Goal: Task Accomplishment & Management: Use online tool/utility

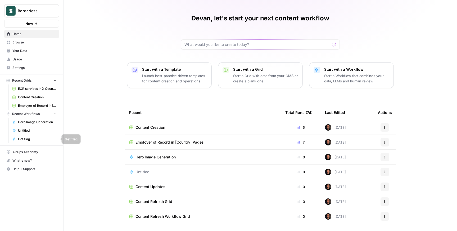
scroll to position [13, 0]
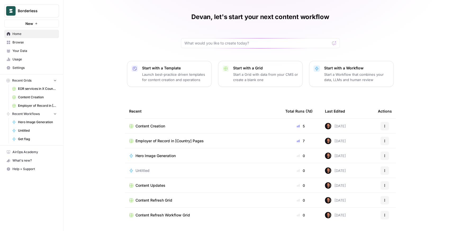
click at [162, 185] on span "Content Updates" at bounding box center [151, 185] width 30 height 5
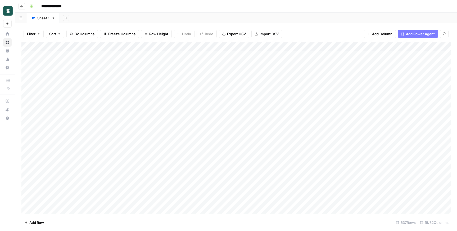
click at [281, 47] on div "Add Column" at bounding box center [236, 127] width 430 height 171
click at [251, 105] on span "Filter" at bounding box center [255, 103] width 46 height 5
click at [139, 59] on input "text" at bounding box center [145, 61] width 64 height 5
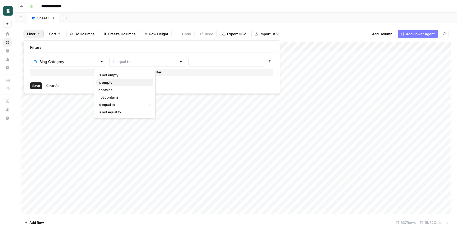
click at [132, 82] on span "is empty" at bounding box center [124, 82] width 51 height 5
type input "is empty"
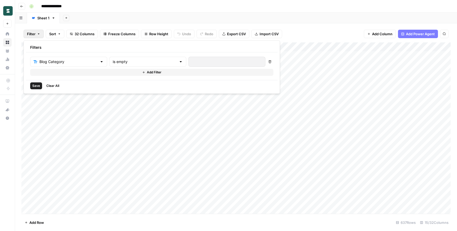
click at [32, 86] on button "Save" at bounding box center [36, 85] width 12 height 7
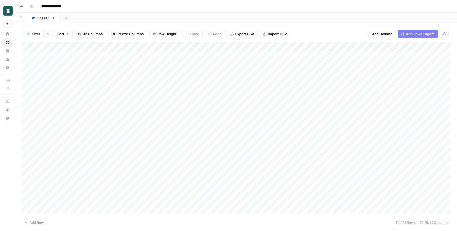
click at [27, 136] on div "Add Column" at bounding box center [236, 127] width 430 height 171
click at [26, 145] on div "Add Column" at bounding box center [236, 127] width 430 height 171
click at [24, 136] on div "Add Column" at bounding box center [236, 127] width 430 height 171
click at [27, 138] on div "Add Column" at bounding box center [236, 127] width 430 height 171
click at [26, 144] on div "Add Column" at bounding box center [236, 127] width 430 height 171
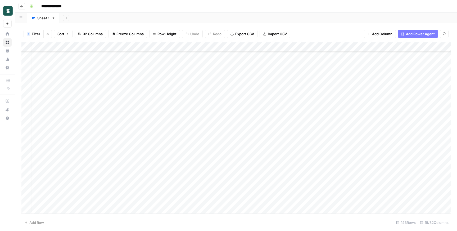
scroll to position [1125, 15]
click at [202, 200] on div "Add Column" at bounding box center [236, 127] width 430 height 171
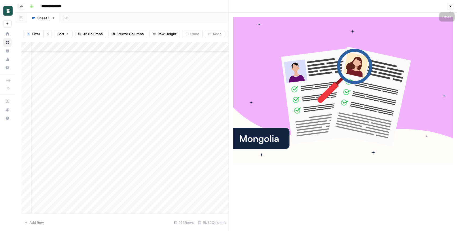
click at [452, 5] on button "Close" at bounding box center [450, 6] width 7 height 7
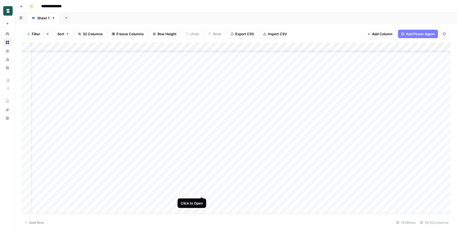
click at [202, 191] on div "Add Column" at bounding box center [236, 127] width 430 height 171
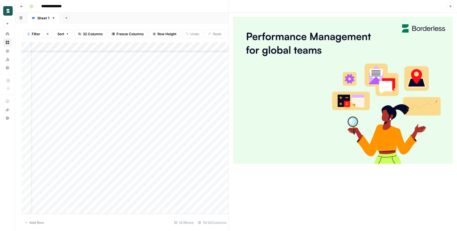
click at [450, 7] on icon "button" at bounding box center [450, 6] width 3 height 3
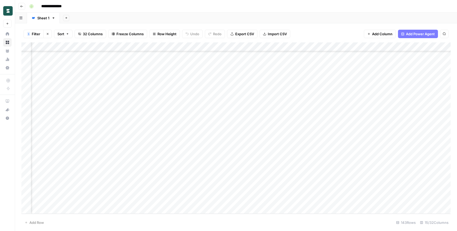
scroll to position [1125, 102]
click at [351, 191] on div "Add Column" at bounding box center [236, 127] width 430 height 171
click at [353, 181] on div "Add Column" at bounding box center [236, 127] width 430 height 171
click at [352, 173] on div "Add Column" at bounding box center [236, 127] width 430 height 171
click at [353, 162] on div "Add Column" at bounding box center [236, 127] width 430 height 171
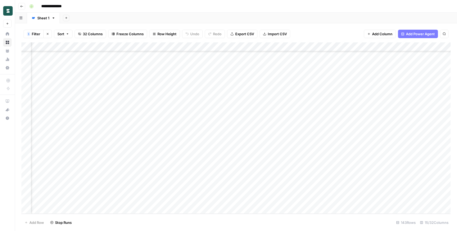
click at [353, 154] on div "Add Column" at bounding box center [236, 127] width 430 height 171
click at [351, 144] on div "Add Column" at bounding box center [236, 127] width 430 height 171
click at [352, 136] on div "Add Column" at bounding box center [236, 127] width 430 height 171
click at [352, 128] on div "Add Column" at bounding box center [236, 127] width 430 height 171
click at [353, 118] on div "Add Column" at bounding box center [236, 127] width 430 height 171
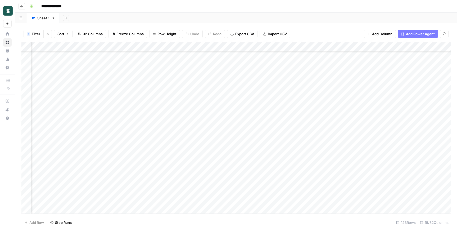
click at [353, 108] on div "Add Column" at bounding box center [236, 127] width 430 height 171
click at [352, 100] on div "Add Column" at bounding box center [236, 127] width 430 height 171
click at [352, 92] on div "Add Column" at bounding box center [236, 127] width 430 height 171
click at [353, 87] on div "Add Column" at bounding box center [236, 127] width 430 height 171
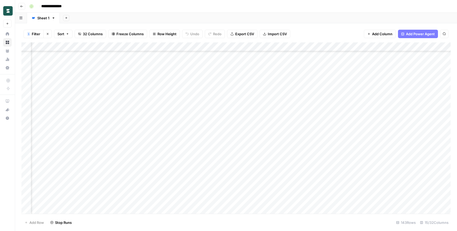
scroll to position [1103, 102]
click at [353, 94] on div "Add Column" at bounding box center [236, 127] width 430 height 171
click at [173, 86] on div "Add Column" at bounding box center [236, 127] width 430 height 171
click at [174, 77] on div "Add Column" at bounding box center [236, 127] width 430 height 171
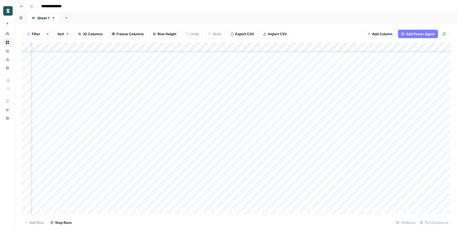
scroll to position [1077, 279]
click at [174, 95] on div "Add Column" at bounding box center [236, 127] width 430 height 171
click at [110, 106] on div "Add Column" at bounding box center [236, 127] width 430 height 171
click at [109, 99] on div "Add Column" at bounding box center [236, 127] width 430 height 171
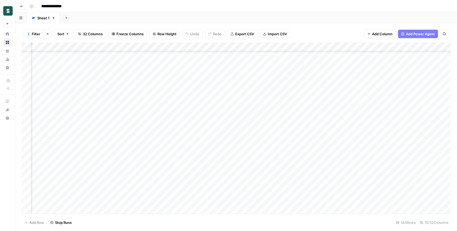
scroll to position [1047, 112]
click at [343, 96] on div "Add Column" at bounding box center [236, 127] width 430 height 171
click at [342, 88] on div "Add Column" at bounding box center [236, 127] width 430 height 171
click at [341, 80] on div "Add Column" at bounding box center [236, 127] width 430 height 171
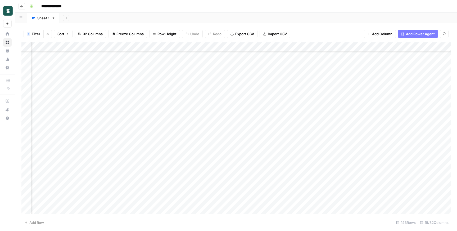
click at [341, 85] on div "Add Column" at bounding box center [236, 127] width 430 height 171
click at [341, 90] on div "Add Column" at bounding box center [236, 127] width 430 height 171
click at [342, 81] on div "Add Column" at bounding box center [236, 127] width 430 height 171
click at [342, 72] on div "Add Column" at bounding box center [236, 127] width 430 height 171
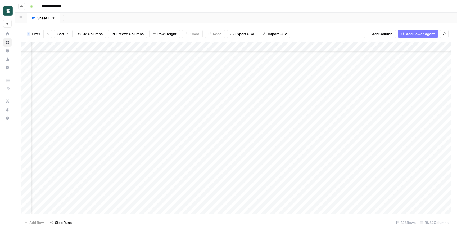
scroll to position [988, 112]
click at [341, 93] on div "Add Column" at bounding box center [236, 127] width 430 height 171
click at [341, 85] on div "Add Column" at bounding box center [236, 127] width 430 height 171
click at [341, 74] on div "Add Column" at bounding box center [236, 127] width 430 height 171
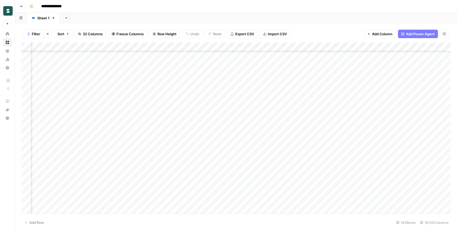
click at [341, 100] on div "Add Column" at bounding box center [236, 127] width 430 height 171
click at [341, 91] on div "Add Column" at bounding box center [236, 127] width 430 height 171
click at [342, 83] on div "Add Column" at bounding box center [236, 127] width 430 height 171
click at [342, 74] on div "Add Column" at bounding box center [236, 127] width 430 height 171
click at [342, 64] on div "Add Column" at bounding box center [236, 127] width 430 height 171
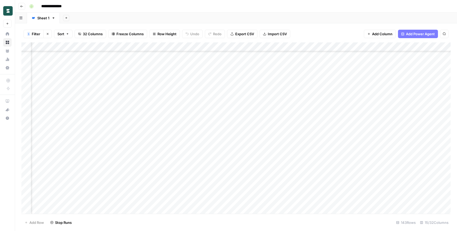
scroll to position [916, 112]
click at [340, 92] on div "Add Column" at bounding box center [236, 127] width 430 height 171
click at [341, 85] on div "Add Column" at bounding box center [236, 127] width 430 height 171
click at [341, 74] on div "Add Column" at bounding box center [236, 127] width 430 height 171
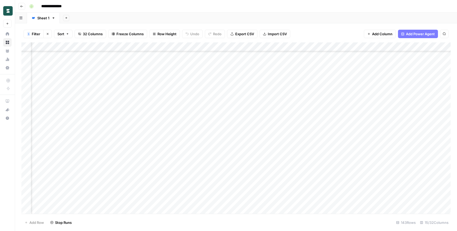
click at [340, 104] on div "Add Column" at bounding box center [236, 127] width 430 height 171
click at [341, 96] on div "Add Column" at bounding box center [236, 127] width 430 height 171
click at [341, 88] on div "Add Column" at bounding box center [236, 127] width 430 height 171
click at [341, 111] on div "Add Column" at bounding box center [236, 127] width 430 height 171
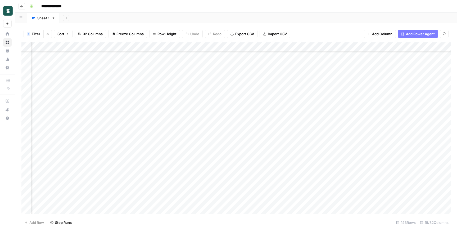
click at [341, 103] on div "Add Column" at bounding box center [236, 127] width 430 height 171
click at [342, 94] on div "Add Column" at bounding box center [236, 127] width 430 height 171
click at [342, 85] on div "Add Column" at bounding box center [236, 127] width 430 height 171
click at [342, 74] on div "Add Column" at bounding box center [236, 127] width 430 height 171
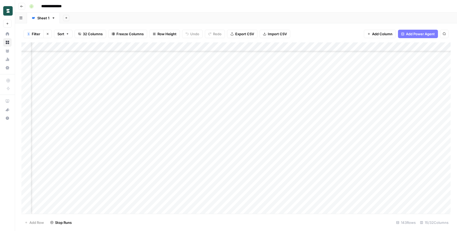
click at [340, 99] on div "Add Column" at bounding box center [236, 127] width 430 height 171
click at [341, 90] on div "Add Column" at bounding box center [236, 127] width 430 height 171
click at [342, 81] on div "Add Column" at bounding box center [236, 127] width 430 height 171
click at [342, 73] on div "Add Column" at bounding box center [236, 127] width 430 height 171
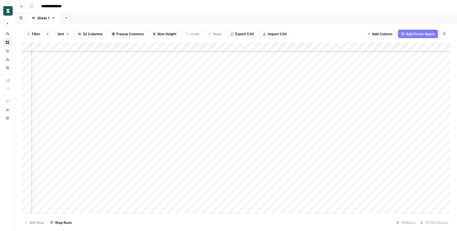
click at [341, 92] on div "Add Column" at bounding box center [236, 127] width 430 height 171
click at [341, 85] on div "Add Column" at bounding box center [236, 127] width 430 height 171
click at [341, 75] on div "Add Column" at bounding box center [236, 127] width 430 height 171
click at [342, 66] on div "Add Column" at bounding box center [236, 127] width 430 height 171
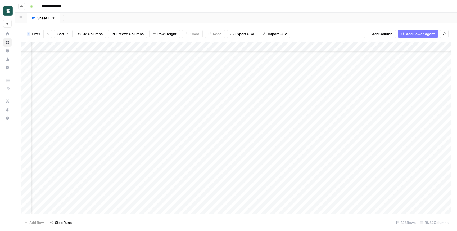
click at [341, 109] on div "Add Column" at bounding box center [236, 127] width 430 height 171
click at [342, 101] on div "Add Column" at bounding box center [236, 127] width 430 height 171
click at [341, 92] on div "Add Column" at bounding box center [236, 127] width 430 height 171
click at [341, 83] on div "Add Column" at bounding box center [236, 127] width 430 height 171
click at [340, 73] on div "Add Column" at bounding box center [236, 127] width 430 height 171
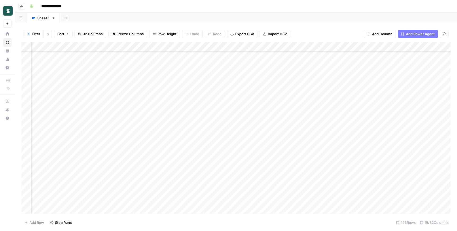
click at [342, 65] on div "Add Column" at bounding box center [236, 127] width 430 height 171
click at [341, 93] on div "Add Column" at bounding box center [236, 127] width 430 height 171
click at [341, 85] on div "Add Column" at bounding box center [236, 127] width 430 height 171
click at [342, 75] on div "Add Column" at bounding box center [236, 127] width 430 height 171
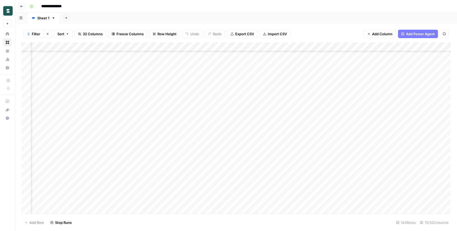
scroll to position [658, 112]
click at [340, 99] on div "Add Column" at bounding box center [236, 127] width 430 height 171
click at [340, 90] on div "Add Column" at bounding box center [236, 127] width 430 height 171
click at [341, 81] on div "Add Column" at bounding box center [236, 127] width 430 height 171
click at [342, 73] on div "Add Column" at bounding box center [236, 127] width 430 height 171
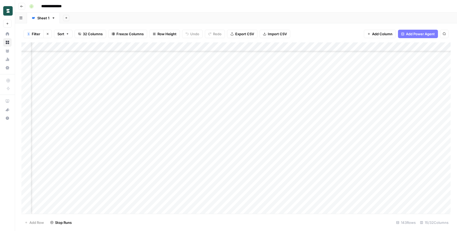
scroll to position [607, 112]
click at [341, 114] on div "Add Column" at bounding box center [236, 127] width 430 height 171
click at [340, 104] on div "Add Column" at bounding box center [236, 127] width 430 height 171
click at [340, 96] on div "Add Column" at bounding box center [236, 127] width 430 height 171
click at [340, 88] on div "Add Column" at bounding box center [236, 127] width 430 height 171
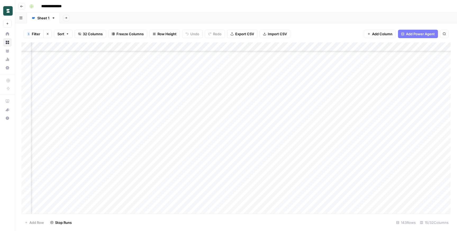
click at [342, 79] on div "Add Column" at bounding box center [236, 127] width 430 height 171
click at [342, 70] on div "Add Column" at bounding box center [236, 127] width 430 height 171
click at [341, 112] on div "Add Column" at bounding box center [236, 127] width 430 height 171
click at [341, 104] on div "Add Column" at bounding box center [236, 127] width 430 height 171
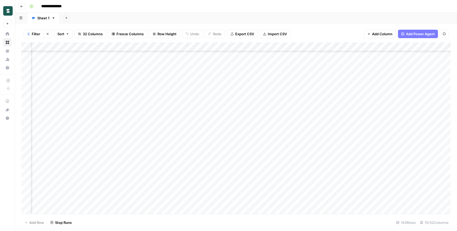
click at [341, 94] on div "Add Column" at bounding box center [236, 127] width 430 height 171
click at [341, 86] on div "Add Column" at bounding box center [236, 127] width 430 height 171
click at [341, 77] on div "Add Column" at bounding box center [236, 127] width 430 height 171
click at [341, 68] on div "Add Column" at bounding box center [236, 127] width 430 height 171
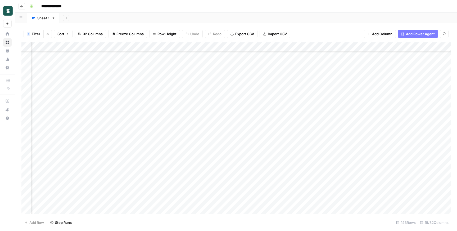
click at [342, 101] on div "Add Column" at bounding box center [236, 127] width 430 height 171
click at [341, 93] on div "Add Column" at bounding box center [236, 127] width 430 height 171
click at [341, 84] on div "Add Column" at bounding box center [236, 127] width 430 height 171
drag, startPoint x: 267, startPoint y: 45, endPoint x: 251, endPoint y: 45, distance: 15.9
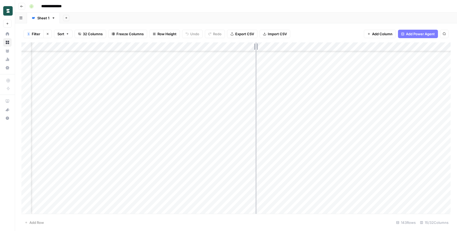
click at [251, 45] on div "Add Column" at bounding box center [236, 127] width 430 height 171
drag, startPoint x: 219, startPoint y: 46, endPoint x: 196, endPoint y: 46, distance: 23.6
click at [196, 46] on div "Add Column" at bounding box center [236, 127] width 430 height 171
drag, startPoint x: 79, startPoint y: 47, endPoint x: 242, endPoint y: 47, distance: 163.4
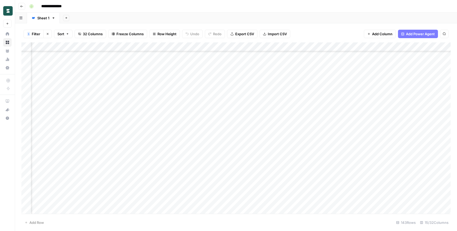
click at [242, 47] on div "Add Column" at bounding box center [236, 127] width 430 height 171
click at [307, 103] on div "Add Column" at bounding box center [236, 127] width 430 height 171
click at [307, 111] on div "Add Column" at bounding box center [236, 127] width 430 height 171
click at [308, 120] on div "Add Column" at bounding box center [236, 127] width 430 height 171
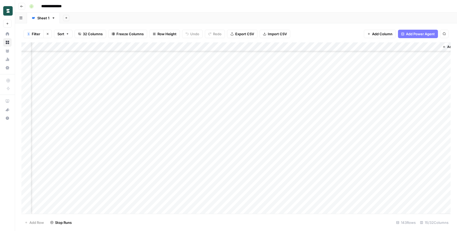
click at [307, 139] on div "Add Column" at bounding box center [236, 127] width 430 height 171
click at [306, 148] on div "Add Column" at bounding box center [236, 127] width 430 height 171
click at [308, 157] on div "Add Column" at bounding box center [236, 127] width 430 height 171
click at [307, 165] on div "Add Column" at bounding box center [236, 127] width 430 height 171
click at [307, 176] on div "Add Column" at bounding box center [236, 127] width 430 height 171
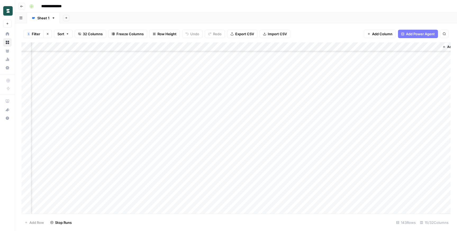
click at [306, 183] on div "Add Column" at bounding box center [236, 127] width 430 height 171
click at [306, 192] on div "Add Column" at bounding box center [236, 127] width 430 height 171
click at [308, 162] on div "Add Column" at bounding box center [236, 127] width 430 height 171
click at [307, 169] on div "Add Column" at bounding box center [236, 127] width 430 height 171
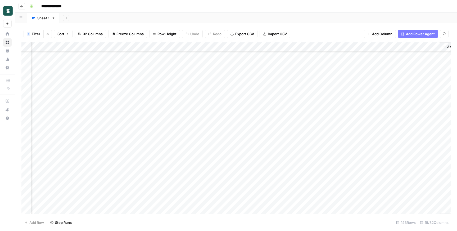
click at [306, 179] on div "Add Column" at bounding box center [236, 127] width 430 height 171
click at [309, 164] on div "Add Column" at bounding box center [236, 127] width 430 height 171
click at [307, 146] on div "Add Column" at bounding box center [236, 127] width 430 height 171
click at [307, 182] on div "Add Column" at bounding box center [236, 127] width 430 height 171
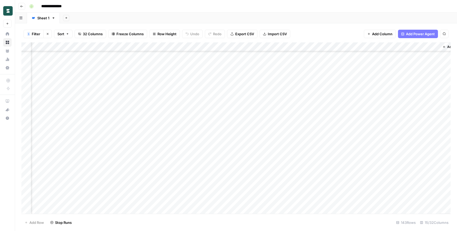
scroll to position [287, 301]
click at [307, 165] on div "Add Column" at bounding box center [236, 127] width 430 height 171
click at [308, 164] on div "Add Column" at bounding box center [236, 127] width 430 height 171
click at [308, 173] on div "Add Column" at bounding box center [236, 127] width 430 height 171
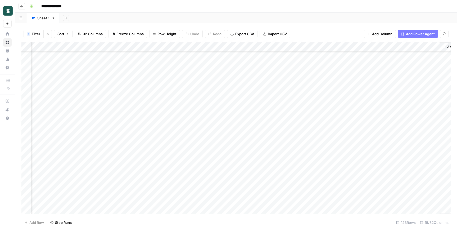
click at [307, 182] on div "Add Column" at bounding box center [236, 127] width 430 height 171
click at [307, 191] on div "Add Column" at bounding box center [236, 127] width 430 height 171
click at [307, 157] on div "Add Column" at bounding box center [236, 127] width 430 height 171
click at [307, 165] on div "Add Column" at bounding box center [236, 127] width 430 height 171
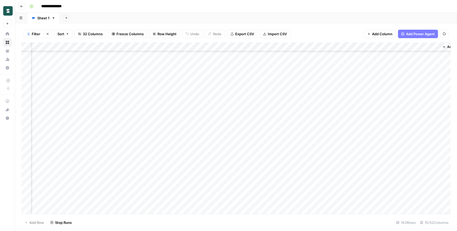
click at [307, 172] on div "Add Column" at bounding box center [236, 127] width 430 height 171
click at [307, 182] on div "Add Column" at bounding box center [236, 127] width 430 height 171
click at [307, 191] on div "Add Column" at bounding box center [236, 127] width 430 height 171
click at [307, 200] on div "Add Column" at bounding box center [236, 127] width 430 height 171
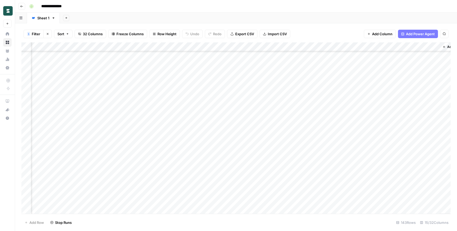
click at [307, 164] on div "Add Column" at bounding box center [236, 127] width 430 height 171
click at [309, 172] on div "Add Column" at bounding box center [236, 127] width 430 height 171
click at [307, 181] on div "Add Column" at bounding box center [236, 127] width 430 height 171
click at [307, 191] on div "Add Column" at bounding box center [236, 127] width 430 height 171
click at [308, 199] on div "Add Column" at bounding box center [236, 127] width 430 height 171
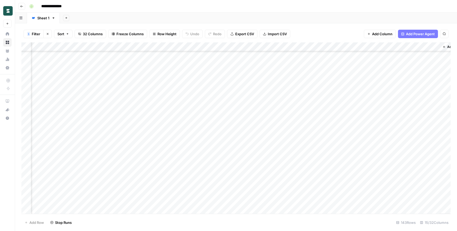
scroll to position [431, 301]
click at [307, 175] on div "Add Column" at bounding box center [236, 127] width 430 height 171
click at [307, 185] on div "Add Column" at bounding box center [236, 127] width 430 height 171
click at [308, 192] on div "Add Column" at bounding box center [236, 127] width 430 height 171
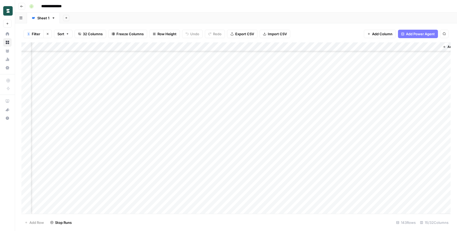
click at [309, 157] on div "Add Column" at bounding box center [236, 127] width 430 height 171
click at [309, 166] on div "Add Column" at bounding box center [236, 127] width 430 height 171
click at [309, 175] on div "Add Column" at bounding box center [236, 127] width 430 height 171
click at [308, 184] on div "Add Column" at bounding box center [236, 127] width 430 height 171
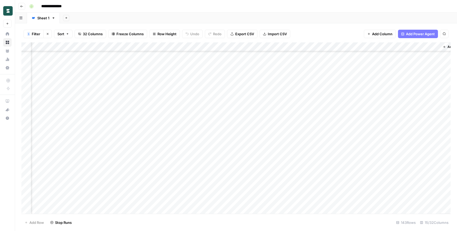
click at [307, 122] on div "Add Column" at bounding box center [236, 127] width 430 height 171
click at [308, 130] on div "Add Column" at bounding box center [236, 127] width 430 height 171
click at [308, 139] on div "Add Column" at bounding box center [236, 127] width 430 height 171
click at [307, 148] on div "Add Column" at bounding box center [236, 127] width 430 height 171
click at [307, 156] on div "Add Column" at bounding box center [236, 127] width 430 height 171
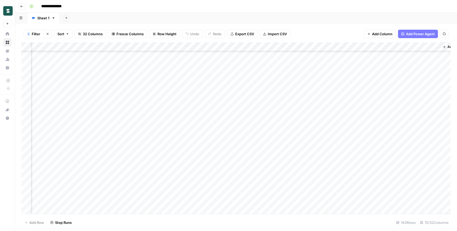
click at [308, 165] on div "Add Column" at bounding box center [236, 127] width 430 height 171
click at [308, 173] on div "Add Column" at bounding box center [236, 127] width 430 height 171
click at [308, 181] on div "Add Column" at bounding box center [236, 127] width 430 height 171
click at [308, 120] on div "Add Column" at bounding box center [236, 127] width 430 height 171
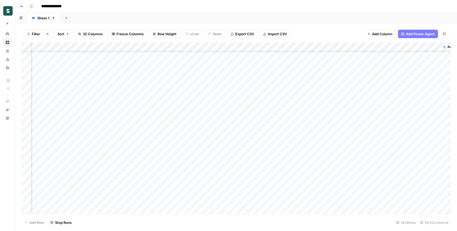
click at [308, 128] on div "Add Column" at bounding box center [236, 127] width 430 height 171
click at [307, 138] on div "Add Column" at bounding box center [236, 127] width 430 height 171
click at [307, 146] on div "Add Column" at bounding box center [236, 127] width 430 height 171
click at [308, 155] on div "Add Column" at bounding box center [236, 127] width 430 height 171
click at [309, 165] on div "Add Column" at bounding box center [236, 127] width 430 height 171
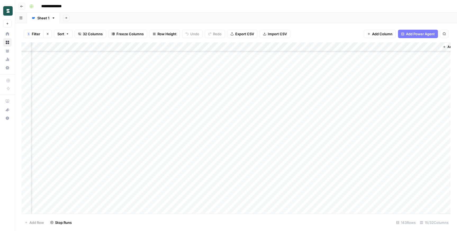
click at [308, 174] on div "Add Column" at bounding box center [236, 127] width 430 height 171
click at [308, 182] on div "Add Column" at bounding box center [236, 127] width 430 height 171
click at [309, 191] on div "Add Column" at bounding box center [236, 127] width 430 height 171
click at [308, 201] on div "Add Column" at bounding box center [236, 127] width 430 height 171
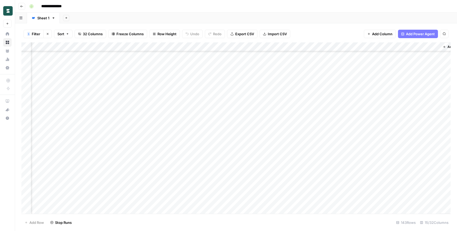
click at [307, 171] on div "Add Column" at bounding box center [236, 127] width 430 height 171
click at [308, 180] on div "Add Column" at bounding box center [236, 127] width 430 height 171
click at [308, 187] on div "Add Column" at bounding box center [236, 127] width 430 height 171
click at [308, 198] on div "Add Column" at bounding box center [236, 127] width 430 height 171
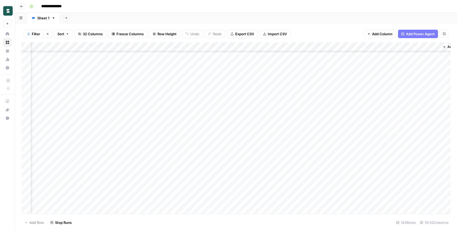
click at [307, 156] on div "Add Column" at bounding box center [236, 127] width 430 height 171
click at [308, 164] on div "Add Column" at bounding box center [236, 127] width 430 height 171
click at [307, 172] on div "Add Column" at bounding box center [236, 127] width 430 height 171
click at [307, 182] on div "Add Column" at bounding box center [236, 127] width 430 height 171
click at [308, 190] on div "Add Column" at bounding box center [236, 127] width 430 height 171
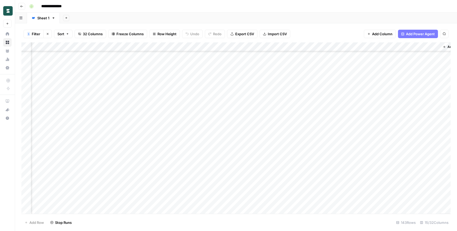
click at [309, 200] on div "Add Column" at bounding box center [236, 127] width 430 height 171
click at [308, 130] on div "Add Column" at bounding box center [236, 127] width 430 height 171
click at [308, 139] on div "Add Column" at bounding box center [236, 127] width 430 height 171
click at [309, 147] on div "Add Column" at bounding box center [236, 127] width 430 height 171
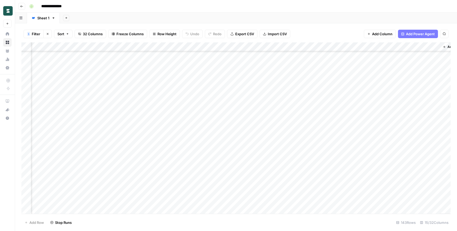
click at [309, 156] on div "Add Column" at bounding box center [236, 127] width 430 height 171
click at [308, 167] on div "Add Column" at bounding box center [236, 127] width 430 height 171
click at [308, 174] on div "Add Column" at bounding box center [236, 127] width 430 height 171
click at [309, 185] on div "Add Column" at bounding box center [236, 127] width 430 height 171
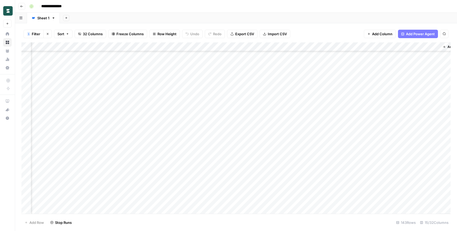
click at [309, 128] on div "Add Column" at bounding box center [236, 127] width 430 height 171
click at [308, 136] on div "Add Column" at bounding box center [236, 127] width 430 height 171
click at [308, 146] on div "Add Column" at bounding box center [236, 127] width 430 height 171
click at [309, 157] on div "Add Column" at bounding box center [236, 127] width 430 height 171
click at [307, 164] on div "Add Column" at bounding box center [236, 127] width 430 height 171
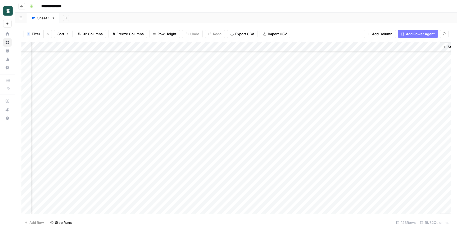
click at [308, 173] on div "Add Column" at bounding box center [236, 127] width 430 height 171
click at [308, 181] on div "Add Column" at bounding box center [236, 127] width 430 height 171
click at [308, 191] on div "Add Column" at bounding box center [236, 127] width 430 height 171
click at [308, 202] on div "Add Column" at bounding box center [236, 127] width 430 height 171
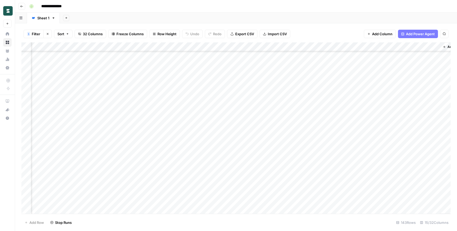
click at [308, 171] on div "Add Column" at bounding box center [236, 127] width 430 height 171
click at [307, 180] on div "Add Column" at bounding box center [236, 127] width 430 height 171
click at [306, 189] on div "Add Column" at bounding box center [236, 127] width 430 height 171
click at [307, 196] on div "Add Column" at bounding box center [236, 127] width 430 height 171
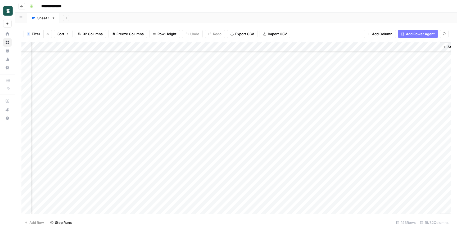
click at [307, 121] on div "Add Column" at bounding box center [236, 127] width 430 height 171
click at [307, 128] on div "Add Column" at bounding box center [236, 127] width 430 height 171
click at [307, 139] on div "Add Column" at bounding box center [236, 127] width 430 height 171
click at [307, 145] on div "Add Column" at bounding box center [236, 127] width 430 height 171
click at [307, 156] on div "Add Column" at bounding box center [236, 127] width 430 height 171
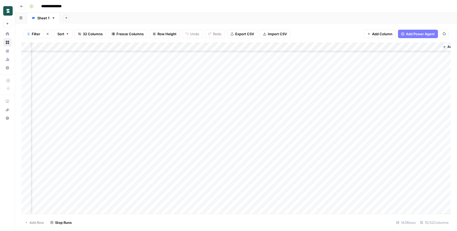
click at [307, 166] on div "Add Column" at bounding box center [236, 127] width 430 height 171
click at [309, 174] on div "Add Column" at bounding box center [236, 127] width 430 height 171
click at [309, 182] on div "Add Column" at bounding box center [236, 127] width 430 height 171
click at [308, 121] on div "Add Column" at bounding box center [236, 127] width 430 height 171
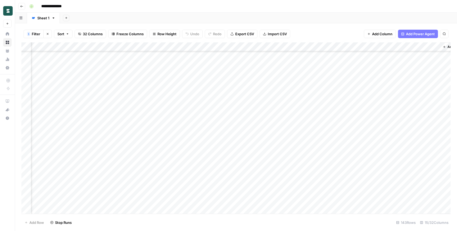
click at [308, 130] on div "Add Column" at bounding box center [236, 127] width 430 height 171
click at [327, 103] on div "Add Column" at bounding box center [236, 127] width 430 height 171
click at [331, 140] on div "Add Column" at bounding box center [236, 127] width 430 height 171
click at [332, 148] on div "Add Column" at bounding box center [236, 127] width 430 height 171
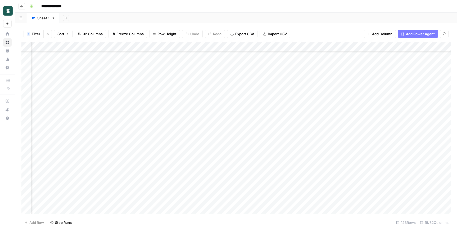
click at [332, 158] on div "Add Column" at bounding box center [236, 127] width 430 height 171
click at [332, 166] on div "Add Column" at bounding box center [236, 127] width 430 height 171
click at [332, 174] on div "Add Column" at bounding box center [236, 127] width 430 height 171
click at [332, 184] on div "Add Column" at bounding box center [236, 127] width 430 height 171
click at [332, 193] on div "Add Column" at bounding box center [236, 127] width 430 height 171
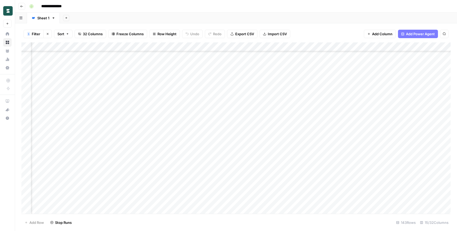
scroll to position [1095, 278]
click at [331, 157] on div "Add Column" at bounding box center [236, 127] width 430 height 171
click at [330, 167] on div "Add Column" at bounding box center [236, 127] width 430 height 171
click at [331, 175] on div "Add Column" at bounding box center [236, 127] width 430 height 171
click at [331, 184] on div "Add Column" at bounding box center [236, 127] width 430 height 171
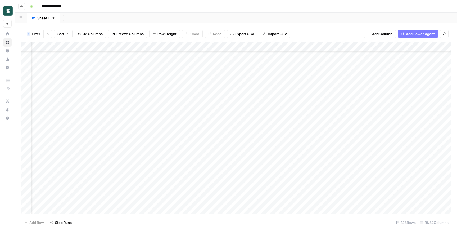
click at [331, 193] on div "Add Column" at bounding box center [236, 127] width 430 height 171
click at [331, 202] on div "Add Column" at bounding box center [236, 127] width 430 height 171
click at [330, 182] on div "Add Column" at bounding box center [236, 127] width 430 height 171
click at [330, 189] on div "Add Column" at bounding box center [236, 127] width 430 height 171
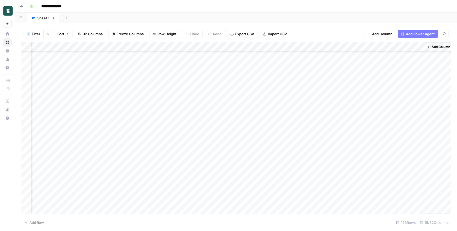
scroll to position [133, 320]
click at [416, 149] on div "Add Column" at bounding box center [236, 127] width 430 height 171
click at [417, 156] on div "Add Column" at bounding box center [236, 127] width 430 height 171
click at [418, 166] on div "Add Column" at bounding box center [236, 127] width 430 height 171
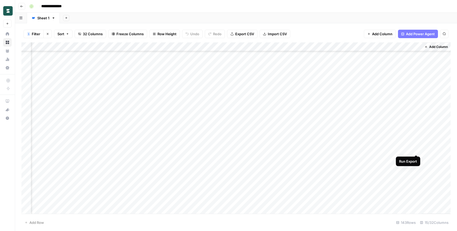
click at [417, 151] on div "Add Column" at bounding box center [236, 127] width 430 height 171
click at [416, 157] on div "Add Column" at bounding box center [236, 127] width 430 height 171
click at [417, 167] on div "Add Column" at bounding box center [236, 127] width 430 height 171
click at [416, 142] on div "Add Column" at bounding box center [236, 127] width 430 height 171
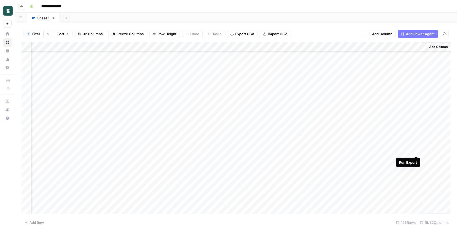
click at [418, 149] on div "Add Column" at bounding box center [236, 127] width 430 height 171
click at [418, 159] on div "Add Column" at bounding box center [236, 127] width 430 height 171
click at [417, 121] on div "Add Column" at bounding box center [236, 127] width 430 height 171
click at [417, 131] on div "Add Column" at bounding box center [236, 127] width 430 height 171
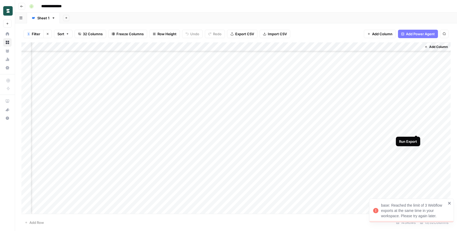
click at [417, 131] on div "Add Column" at bounding box center [236, 127] width 430 height 171
click at [417, 137] on div "Add Column" at bounding box center [236, 127] width 430 height 171
click at [417, 148] on div "Add Column" at bounding box center [236, 127] width 430 height 171
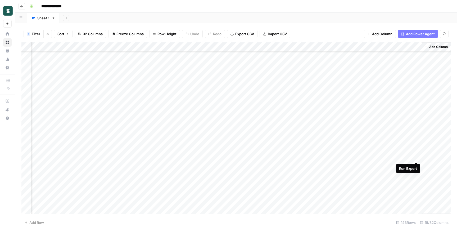
click at [416, 157] on div "Add Column" at bounding box center [236, 127] width 430 height 171
click at [417, 166] on div "Add Column" at bounding box center [236, 127] width 430 height 171
click at [416, 150] on div "Add Column" at bounding box center [236, 127] width 430 height 171
click at [415, 149] on div "Add Column" at bounding box center [236, 127] width 430 height 171
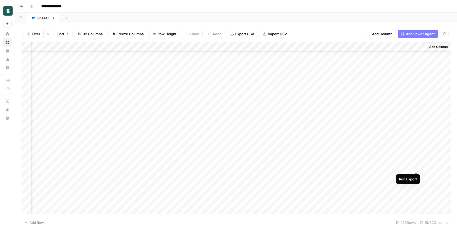
click at [417, 168] on div "Add Column" at bounding box center [236, 127] width 430 height 171
click at [416, 176] on div "Add Column" at bounding box center [236, 127] width 430 height 171
click at [416, 144] on div "Add Column" at bounding box center [236, 127] width 430 height 171
click at [418, 152] on div "Add Column" at bounding box center [236, 127] width 430 height 171
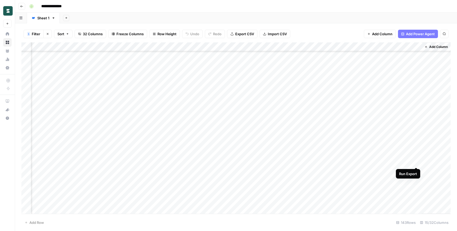
click at [417, 161] on div "Add Column" at bounding box center [236, 127] width 430 height 171
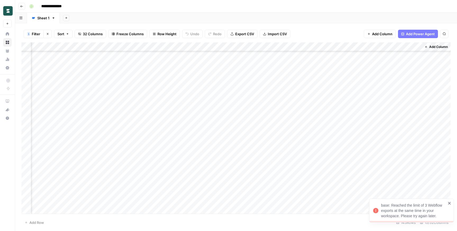
scroll to position [356, 320]
click at [416, 95] on div "Add Column" at bounding box center [236, 127] width 430 height 171
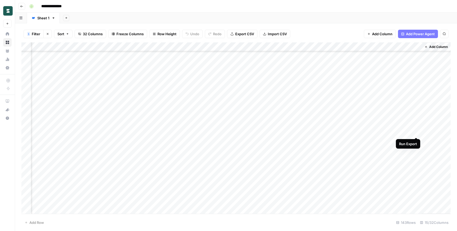
click at [416, 132] on div "Add Column" at bounding box center [236, 127] width 430 height 171
click at [417, 140] on div "Add Column" at bounding box center [236, 127] width 430 height 171
click at [417, 150] on div "Add Column" at bounding box center [236, 127] width 430 height 171
click at [417, 144] on div "Add Column" at bounding box center [236, 127] width 430 height 171
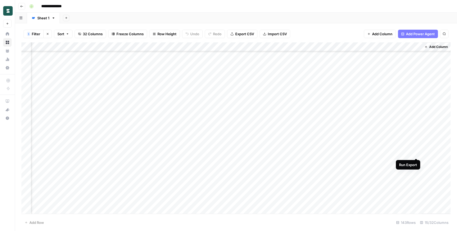
click at [418, 152] on div "Add Column" at bounding box center [236, 127] width 430 height 171
click at [418, 162] on div "Add Column" at bounding box center [236, 127] width 430 height 171
click at [418, 170] on div "Add Column" at bounding box center [236, 127] width 430 height 171
click at [417, 156] on div "Add Column" at bounding box center [236, 127] width 430 height 171
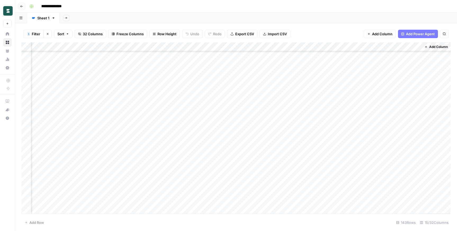
click at [416, 168] on div "Add Column" at bounding box center [236, 127] width 430 height 171
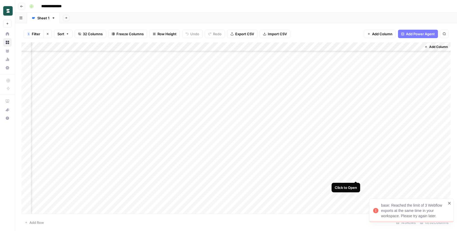
click at [355, 175] on div "Add Column" at bounding box center [236, 127] width 430 height 171
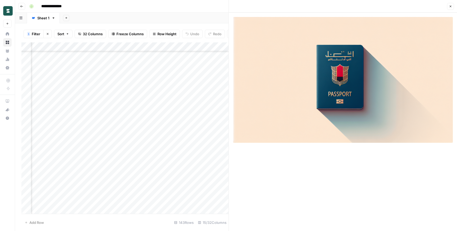
click at [450, 7] on icon "button" at bounding box center [450, 6] width 3 height 3
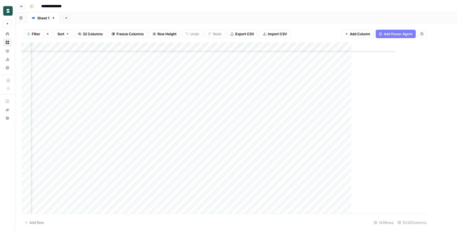
scroll to position [393, 313]
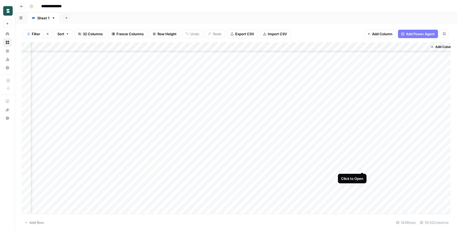
click at [363, 166] on div "Add Column" at bounding box center [236, 127] width 430 height 171
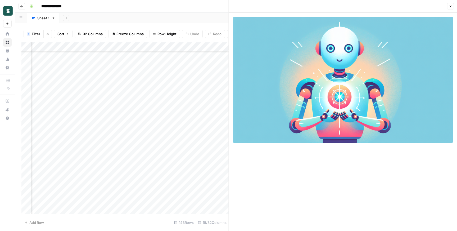
click at [449, 5] on button "Close" at bounding box center [450, 6] width 7 height 7
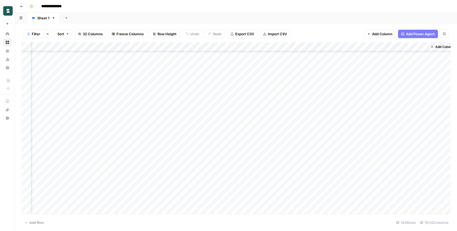
click at [362, 139] on div "Add Column" at bounding box center [236, 127] width 430 height 171
